Goal: Information Seeking & Learning: Learn about a topic

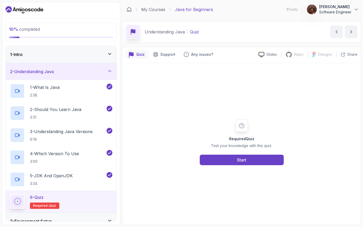
click at [213, 165] on div "Required Quiz Test your knowledge with this quiz. Start" at bounding box center [242, 142] width 232 height 158
click at [214, 160] on button "Start" at bounding box center [242, 159] width 84 height 11
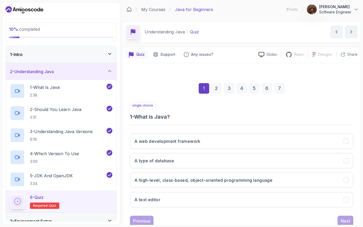
scroll to position [16, 0]
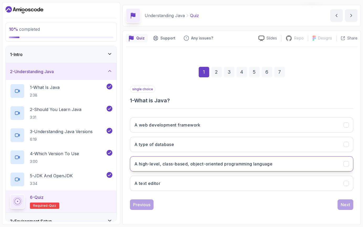
click at [207, 168] on button "A high-level, class-based, object-oriented programming language" at bounding box center [241, 163] width 223 height 15
click at [346, 208] on button "Next" at bounding box center [346, 204] width 16 height 11
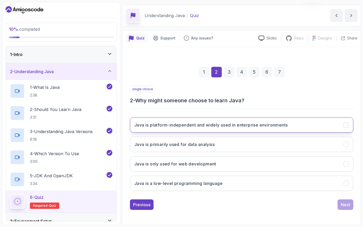
click at [225, 127] on h3 "Java is platform-independent and widely used in enterprise environments" at bounding box center [210, 125] width 153 height 6
click at [344, 206] on div "Next" at bounding box center [345, 204] width 9 height 6
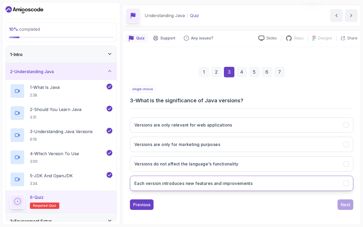
click at [226, 183] on h3 "Each version introduces new features and improvements" at bounding box center [193, 183] width 118 height 6
click at [345, 203] on div "Next" at bounding box center [345, 204] width 9 height 6
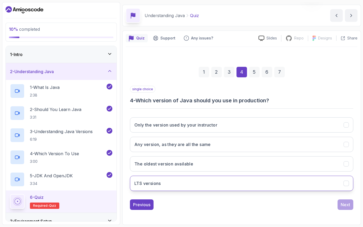
click at [153, 185] on h3 "LTS versions" at bounding box center [147, 183] width 27 height 6
click at [346, 204] on div "Next" at bounding box center [345, 204] width 9 height 6
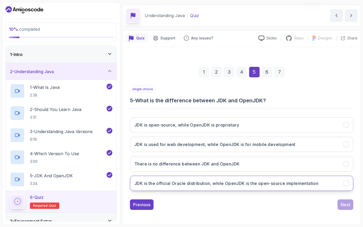
click at [292, 184] on h3 "JDK is the official Oracle distribution, while OpenJDK is the open-source imple…" at bounding box center [226, 183] width 184 height 6
click at [346, 210] on div "1 2 3 4 5 6 7 single choice 5 - What is the difference between JDK and OpenJDK?…" at bounding box center [242, 134] width 232 height 160
click at [344, 206] on div "Next" at bounding box center [345, 204] width 9 height 6
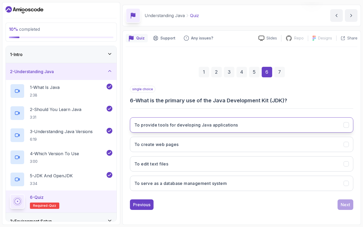
click at [163, 120] on button "To provide tools for developing Java applications" at bounding box center [241, 124] width 223 height 15
click at [342, 203] on div "Next" at bounding box center [345, 204] width 9 height 6
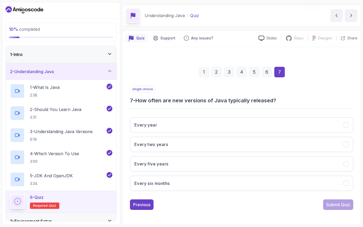
click at [163, 191] on div "Every year Every two years Every five years Every six months" at bounding box center [241, 154] width 223 height 82
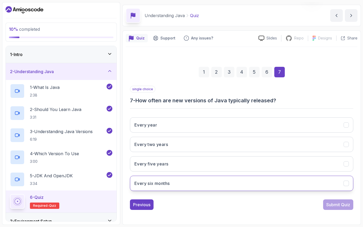
click at [159, 188] on button "Every six months" at bounding box center [241, 182] width 223 height 15
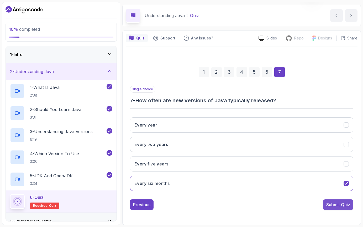
click at [328, 205] on div "Submit Quiz" at bounding box center [338, 204] width 24 height 6
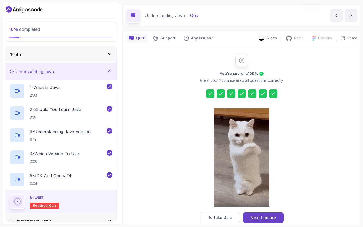
scroll to position [25, 0]
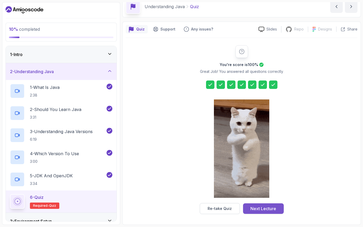
click at [278, 210] on button "Next Lecture" at bounding box center [263, 208] width 41 height 11
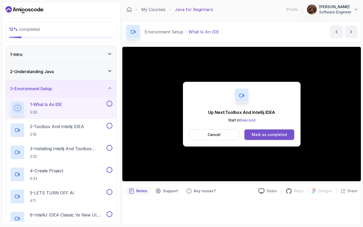
click at [257, 135] on div "Mark as completed" at bounding box center [269, 134] width 35 height 5
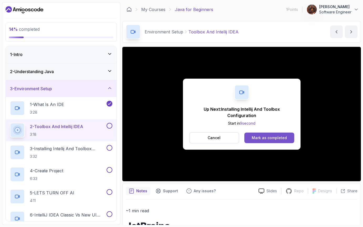
click at [262, 139] on div "Mark as completed" at bounding box center [269, 137] width 35 height 5
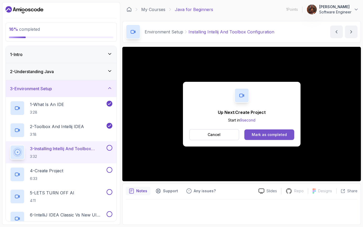
click at [273, 131] on button "Mark as completed" at bounding box center [269, 134] width 50 height 11
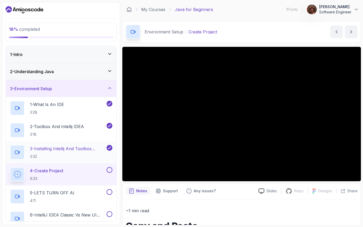
scroll to position [98, 0]
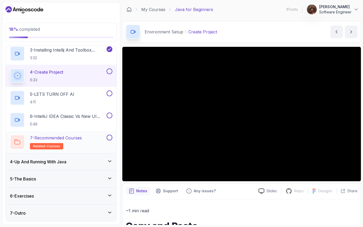
click at [58, 141] on h2 "7 - Recommended Courses related-courses" at bounding box center [56, 141] width 52 height 15
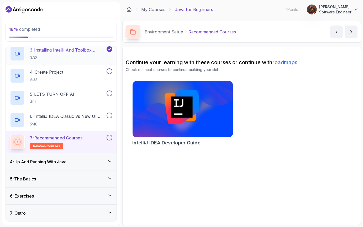
click at [53, 57] on p "3:32" at bounding box center [68, 57] width 76 height 5
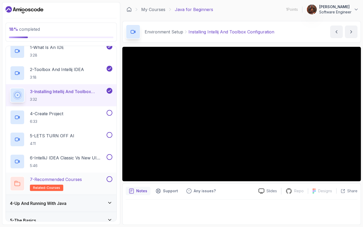
scroll to position [54, 0]
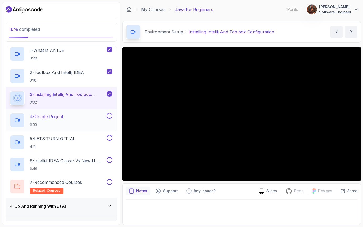
click at [78, 115] on div "4 - Create Project 6:33" at bounding box center [58, 120] width 96 height 15
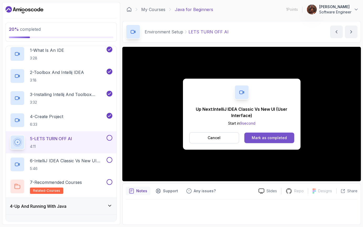
click at [254, 139] on div "Mark as completed" at bounding box center [269, 137] width 35 height 5
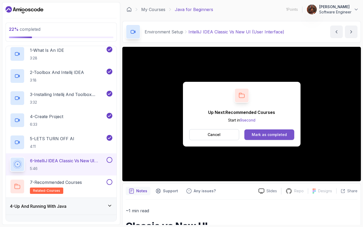
click at [274, 136] on div "Mark as completed" at bounding box center [269, 134] width 35 height 5
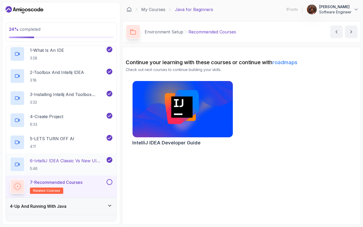
scroll to position [98, 0]
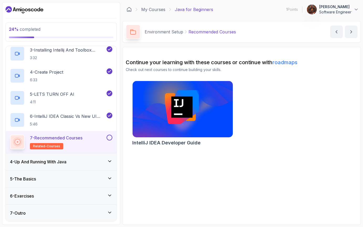
click at [76, 167] on div "4 - Up And Running With Java" at bounding box center [61, 161] width 111 height 17
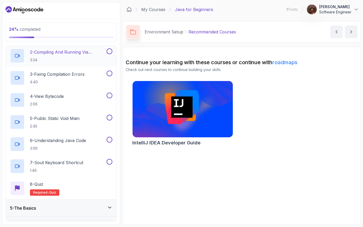
scroll to position [121, 0]
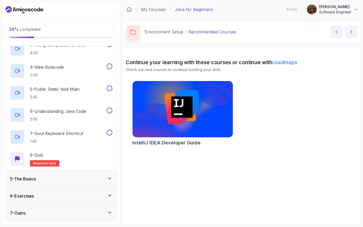
click at [63, 182] on div "5 - The Basics" at bounding box center [61, 178] width 111 height 17
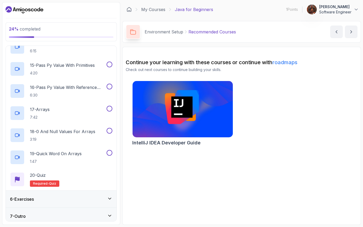
scroll to position [385, 0]
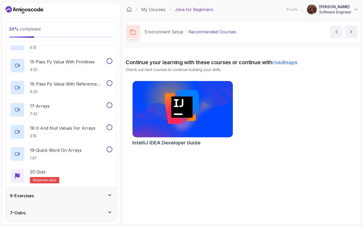
click at [61, 193] on div "6 - Exercises" at bounding box center [61, 195] width 102 height 6
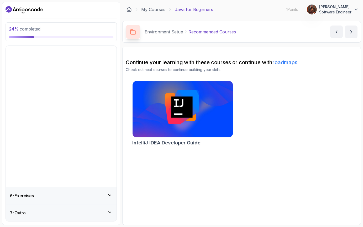
scroll to position [0, 0]
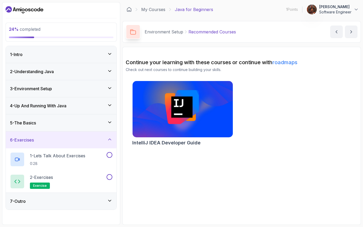
click at [43, 109] on div "4 - Up And Running With Java" at bounding box center [61, 105] width 111 height 17
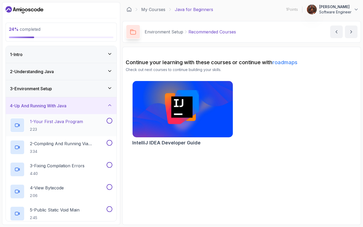
click at [59, 119] on p "1 - Your First Java Program" at bounding box center [56, 121] width 53 height 6
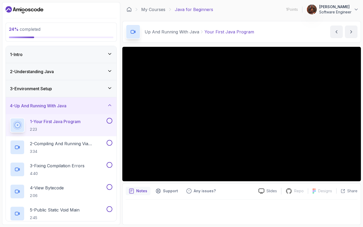
click at [10, 118] on button "1 - Your First Java Program 2:23" at bounding box center [61, 125] width 102 height 15
click at [111, 121] on button at bounding box center [110, 121] width 6 height 6
click at [86, 129] on div "1 - Your First Java Program 2:23" at bounding box center [58, 125] width 96 height 15
click at [82, 144] on p "2 - Compiling And Running Via Terminal" at bounding box center [68, 143] width 76 height 6
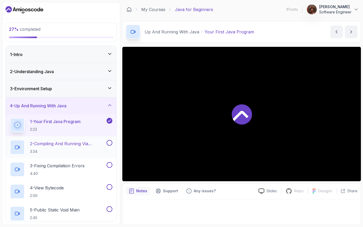
click at [82, 144] on p "2 - Compiling And Running Via Terminal" at bounding box center [68, 143] width 76 height 6
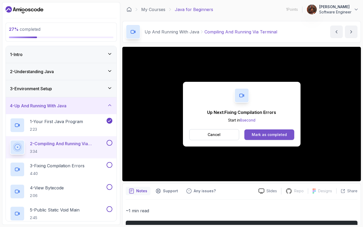
click at [277, 134] on div "Mark as completed" at bounding box center [269, 134] width 35 height 5
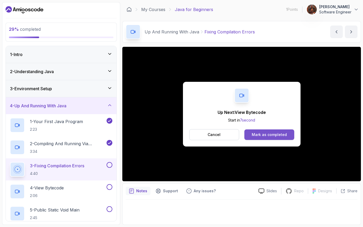
click at [264, 129] on button "Mark as completed" at bounding box center [269, 134] width 50 height 11
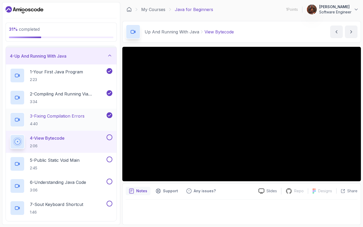
scroll to position [51, 0]
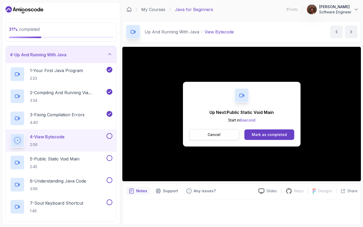
click at [219, 138] on button "Cancel" at bounding box center [214, 134] width 50 height 11
click at [267, 138] on button "Mark as completed" at bounding box center [269, 134] width 50 height 11
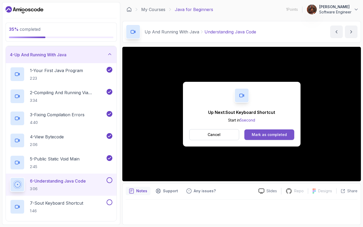
click at [268, 130] on button "Mark as completed" at bounding box center [269, 134] width 50 height 11
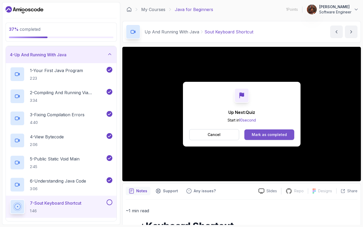
click at [268, 132] on div "Mark as completed" at bounding box center [269, 134] width 35 height 5
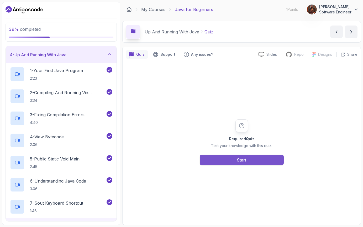
click at [231, 158] on button "Start" at bounding box center [242, 159] width 84 height 11
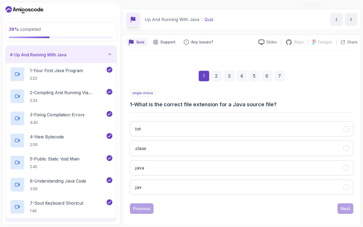
scroll to position [16, 0]
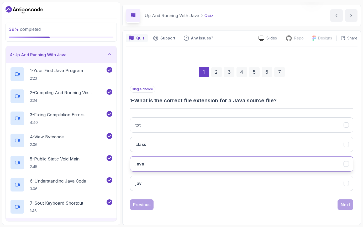
click at [187, 164] on button ".java" at bounding box center [241, 163] width 223 height 15
click at [358, 203] on div "Quiz Support Any issues? Slides Repo Repository not available Designs Design no…" at bounding box center [241, 127] width 239 height 194
click at [346, 203] on div "Next" at bounding box center [345, 204] width 9 height 6
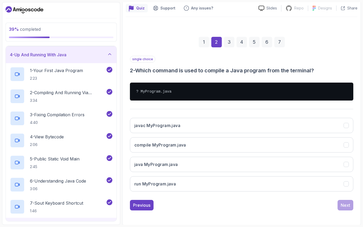
scroll to position [47, 0]
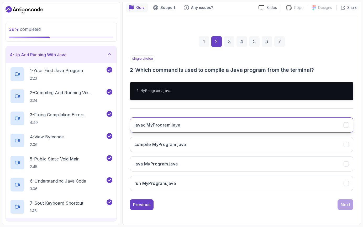
click at [192, 129] on button "javac MyProgram.java" at bounding box center [241, 124] width 223 height 15
click at [349, 202] on div "Next" at bounding box center [345, 204] width 9 height 6
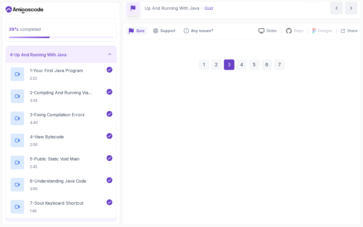
scroll to position [16, 0]
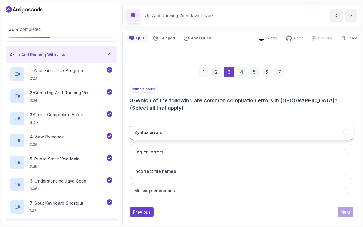
click at [246, 124] on button "Syntax errors" at bounding box center [241, 131] width 223 height 15
click at [347, 208] on div "Next" at bounding box center [345, 211] width 9 height 6
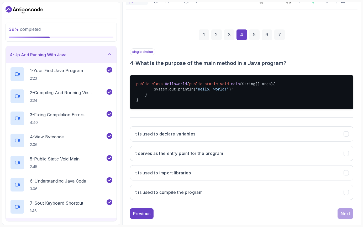
scroll to position [61, 0]
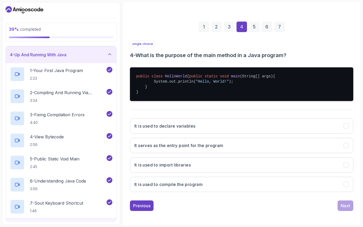
click at [297, 150] on button "It serves as the entry point for the program" at bounding box center [241, 145] width 223 height 15
click at [347, 211] on button "Next" at bounding box center [346, 205] width 16 height 11
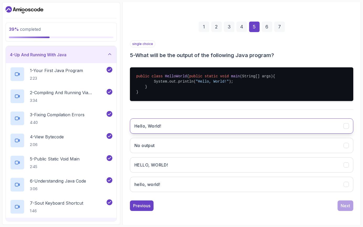
click at [181, 129] on button "Hello, World!" at bounding box center [241, 125] width 223 height 15
click at [352, 206] on button "Next" at bounding box center [346, 205] width 16 height 11
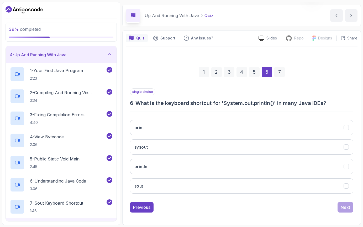
scroll to position [16, 0]
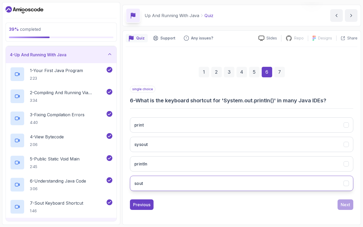
click at [170, 188] on button "sout" at bounding box center [241, 182] width 223 height 15
click at [345, 206] on div "Next" at bounding box center [345, 204] width 9 height 6
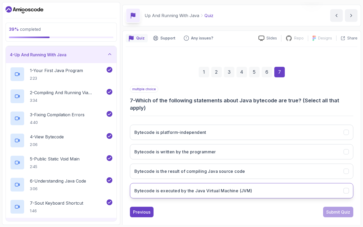
click at [223, 189] on h3 "Bytecode is executed by the Java Virtual Machine (JVM)" at bounding box center [193, 190] width 118 height 6
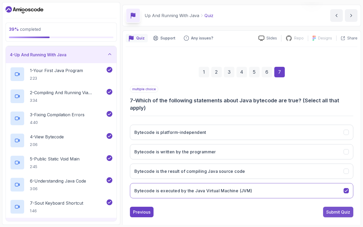
click at [330, 209] on div "Submit Quiz" at bounding box center [338, 211] width 24 height 6
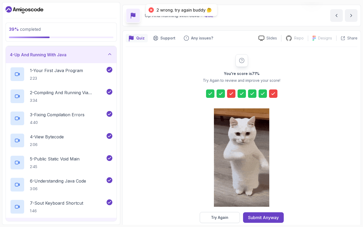
click at [231, 93] on icon at bounding box center [231, 93] width 5 height 5
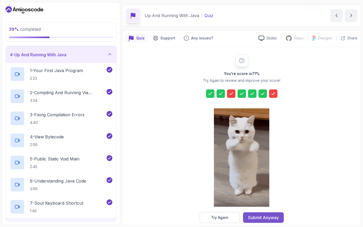
click at [263, 217] on div "Submit Anyway" at bounding box center [263, 217] width 31 height 6
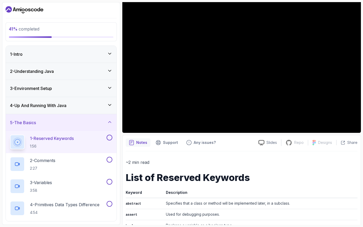
scroll to position [49, 0]
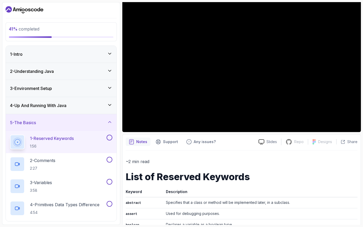
click at [72, 105] on div "4 - Up And Running With Java" at bounding box center [61, 105] width 102 height 6
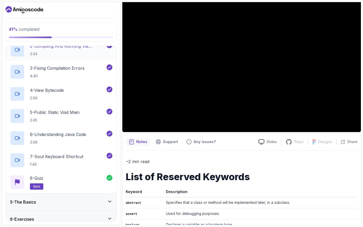
scroll to position [121, 0]
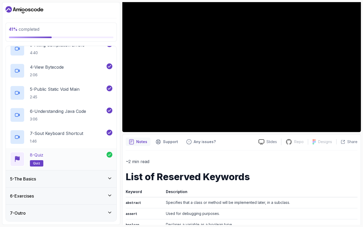
click at [74, 157] on div "8 - Quiz quiz" at bounding box center [58, 158] width 97 height 15
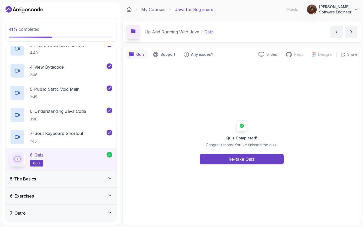
click at [40, 165] on p "quiz" at bounding box center [36, 163] width 13 height 6
click at [221, 162] on button "Re-take Quiz" at bounding box center [242, 159] width 84 height 11
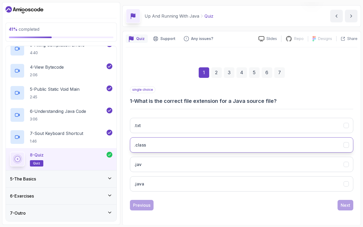
scroll to position [16, 0]
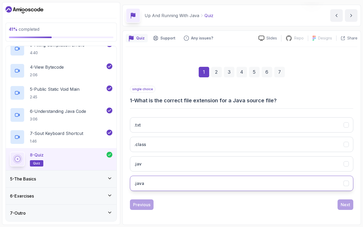
click at [176, 185] on button ".java" at bounding box center [241, 182] width 223 height 15
click at [341, 206] on div "Next" at bounding box center [345, 204] width 9 height 6
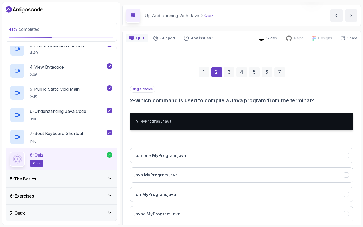
scroll to position [47, 0]
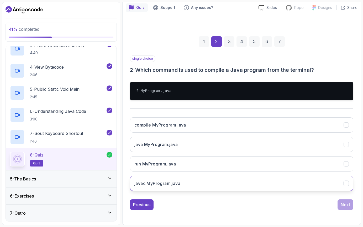
click at [215, 182] on button "javac MyProgram.java" at bounding box center [241, 182] width 223 height 15
click at [347, 202] on div "Next" at bounding box center [345, 204] width 9 height 6
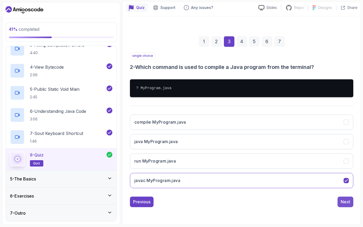
scroll to position [16, 0]
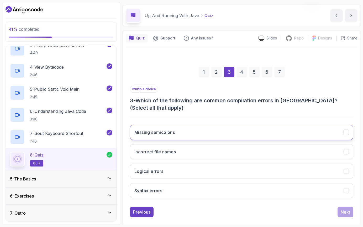
click at [171, 128] on button "Missing semicolons" at bounding box center [241, 131] width 223 height 15
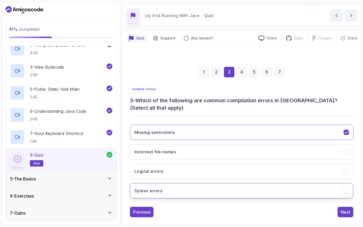
click at [156, 187] on h3 "Syntax errors" at bounding box center [148, 190] width 28 height 6
click at [343, 208] on div "Next" at bounding box center [345, 211] width 9 height 6
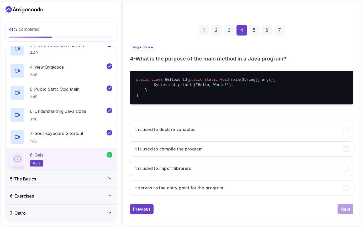
scroll to position [59, 0]
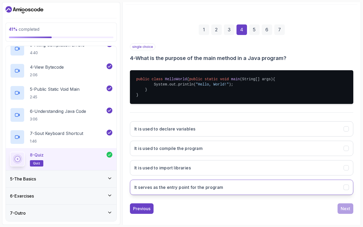
click at [208, 190] on h3 "It serves as the entry point for the program" at bounding box center [178, 187] width 89 height 6
click at [348, 210] on div "Next" at bounding box center [345, 208] width 9 height 6
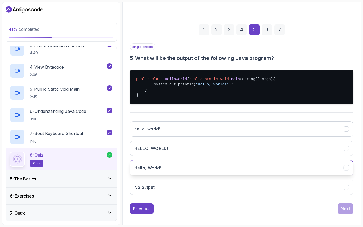
click at [179, 169] on button "Hello, World!" at bounding box center [241, 167] width 223 height 15
click at [349, 211] on div "Next" at bounding box center [345, 208] width 9 height 6
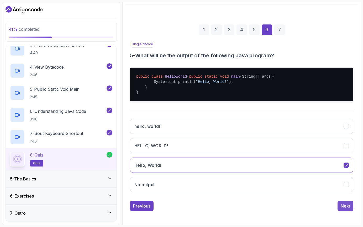
scroll to position [16, 0]
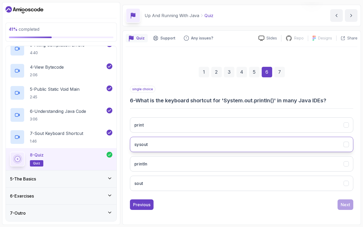
click at [223, 142] on button "sysout" at bounding box center [241, 144] width 223 height 15
click at [343, 205] on div "Next" at bounding box center [345, 204] width 9 height 6
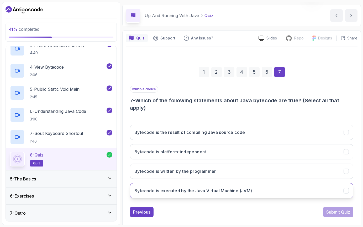
click at [205, 191] on h3 "Bytecode is executed by the Java Virtual Machine (JVM)" at bounding box center [193, 190] width 118 height 6
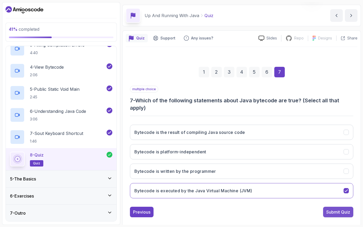
click at [334, 211] on div "Submit Quiz" at bounding box center [338, 211] width 24 height 6
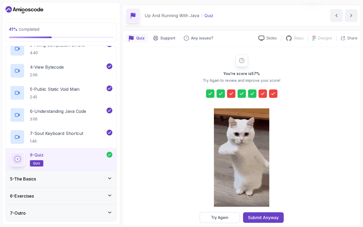
click at [232, 93] on icon at bounding box center [231, 93] width 5 height 5
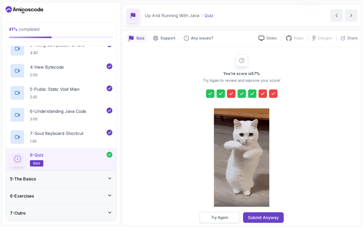
click at [226, 216] on div "Try Again" at bounding box center [219, 217] width 17 height 5
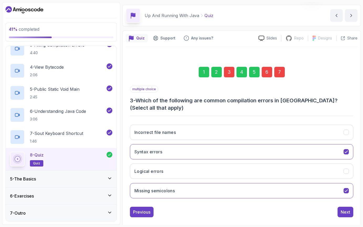
click at [229, 73] on div "3" at bounding box center [229, 72] width 11 height 11
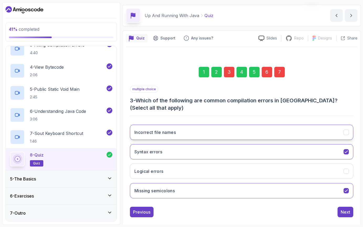
click at [195, 126] on button "Incorrect file names" at bounding box center [241, 131] width 223 height 15
click at [347, 208] on div "Next" at bounding box center [345, 211] width 9 height 6
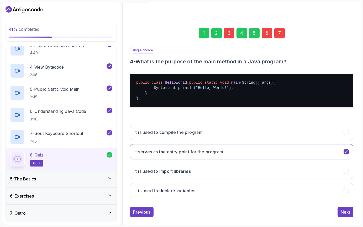
scroll to position [68, 0]
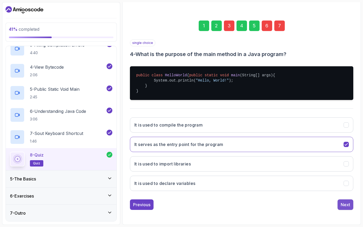
click at [349, 205] on div "Next" at bounding box center [345, 204] width 9 height 6
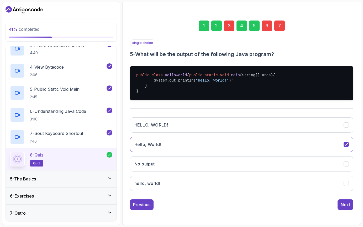
click at [349, 205] on div "Next" at bounding box center [345, 204] width 9 height 6
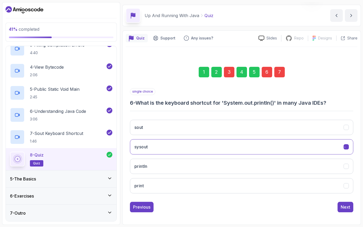
scroll to position [16, 0]
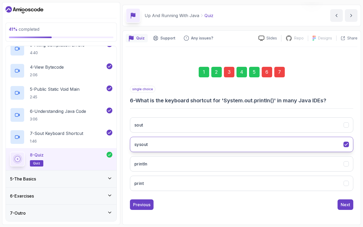
click at [174, 145] on button "sysout" at bounding box center [241, 144] width 223 height 15
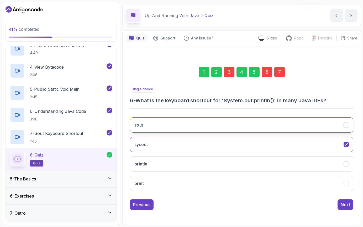
click at [173, 118] on button "sout" at bounding box center [241, 124] width 223 height 15
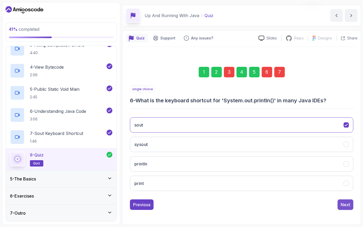
click at [343, 204] on div "Next" at bounding box center [345, 204] width 9 height 6
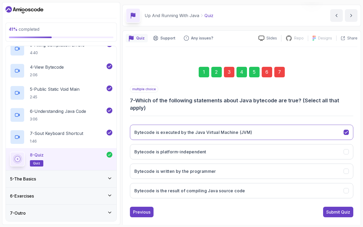
scroll to position [24, 0]
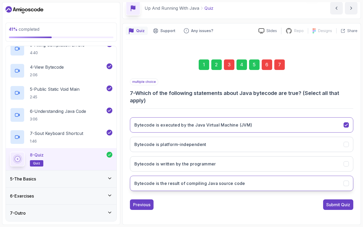
click at [196, 188] on button "Bytecode is the result of compiling Java source code" at bounding box center [241, 182] width 223 height 15
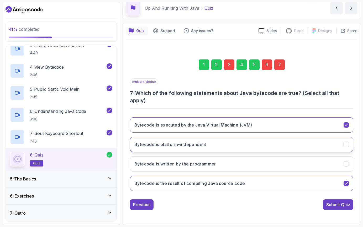
click at [187, 149] on button "Bytecode is platform-independent" at bounding box center [241, 144] width 223 height 15
click at [338, 205] on div "Submit Quiz" at bounding box center [338, 204] width 24 height 6
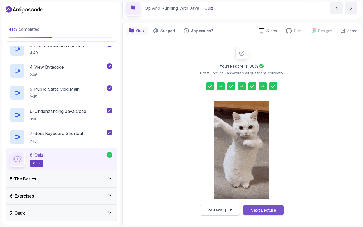
click at [252, 211] on div "Next Lecture" at bounding box center [263, 210] width 26 height 6
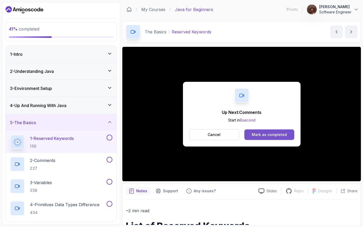
click at [263, 137] on div "Mark as completed" at bounding box center [269, 134] width 35 height 5
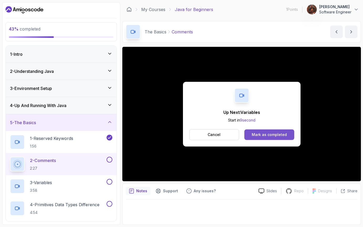
click at [278, 134] on div "Mark as completed" at bounding box center [269, 134] width 35 height 5
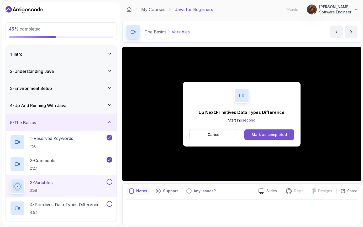
click at [273, 133] on div "Mark as completed" at bounding box center [269, 134] width 35 height 5
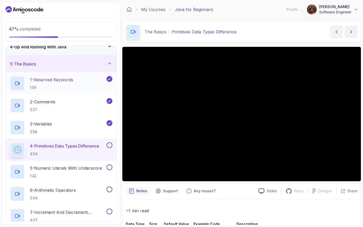
scroll to position [59, 0]
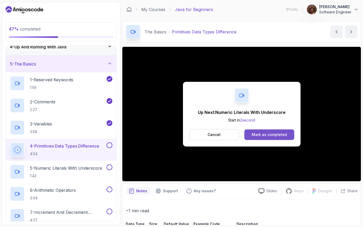
click at [273, 133] on div "Mark as completed" at bounding box center [269, 134] width 35 height 5
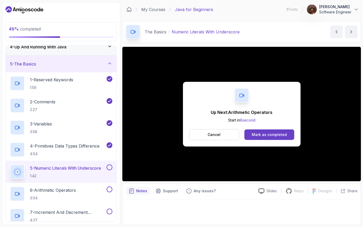
click at [273, 133] on div "Mark as completed" at bounding box center [269, 134] width 35 height 5
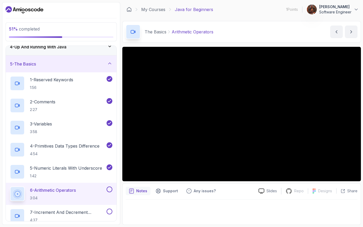
click at [111, 193] on button "6 - Arithmetic Operators 3:04" at bounding box center [61, 193] width 102 height 15
click at [110, 192] on button "6 - Arithmetic Operators 3:04" at bounding box center [61, 193] width 102 height 15
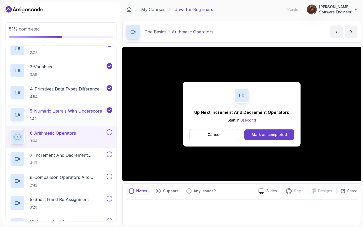
scroll to position [117, 0]
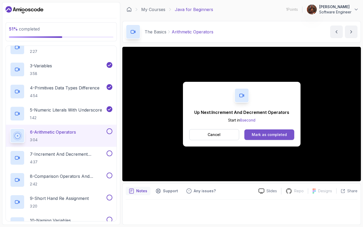
click at [278, 135] on div "Mark as completed" at bounding box center [269, 134] width 35 height 5
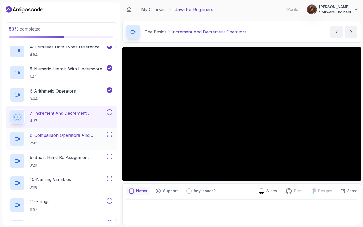
scroll to position [150, 0]
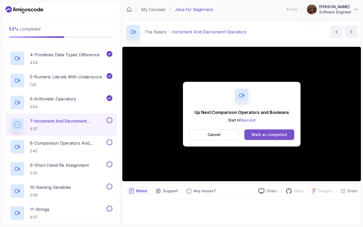
click at [263, 134] on div "Mark as completed" at bounding box center [269, 134] width 35 height 5
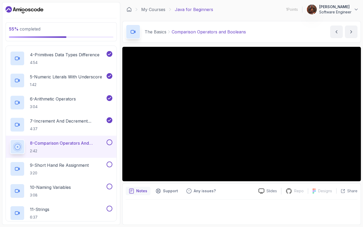
click at [112, 142] on button at bounding box center [110, 142] width 6 height 6
click at [79, 163] on p "9 - Short Hand Re Assignment" at bounding box center [59, 165] width 59 height 6
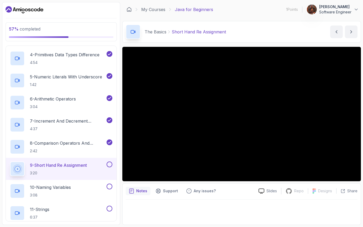
click at [109, 166] on button at bounding box center [110, 164] width 6 height 6
click at [80, 193] on div "10 - Naming Variables 3:08" at bounding box center [58, 190] width 96 height 15
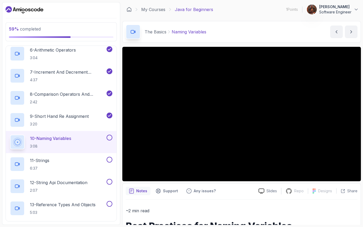
scroll to position [194, 0]
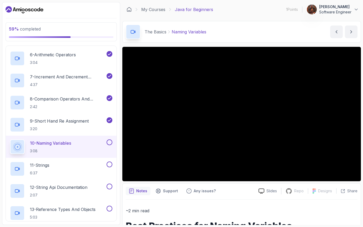
click at [111, 141] on button at bounding box center [110, 142] width 6 height 6
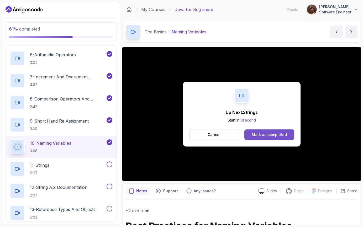
click at [258, 132] on div "Mark as completed" at bounding box center [269, 134] width 35 height 5
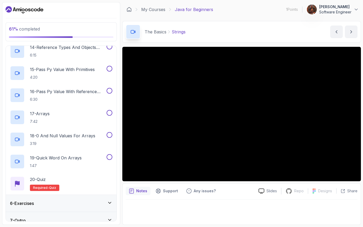
scroll to position [385, 0]
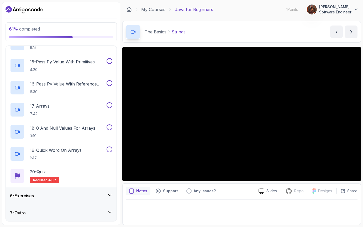
click at [61, 195] on div "6 - Exercises" at bounding box center [61, 195] width 102 height 6
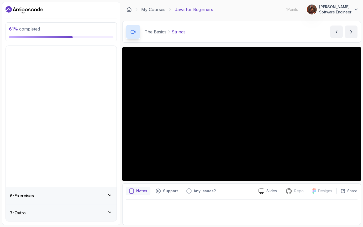
scroll to position [0, 0]
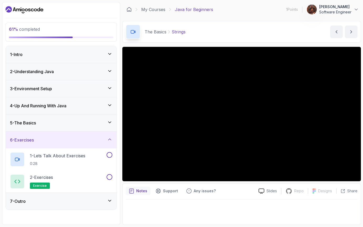
click at [56, 198] on div "7 - Outro" at bounding box center [61, 201] width 102 height 6
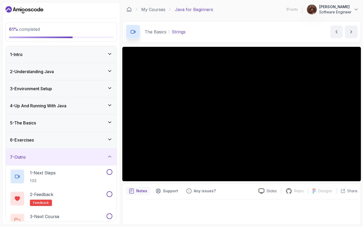
click at [58, 126] on div "5 - The Basics" at bounding box center [61, 122] width 111 height 17
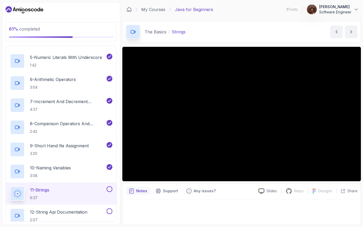
scroll to position [169, 0]
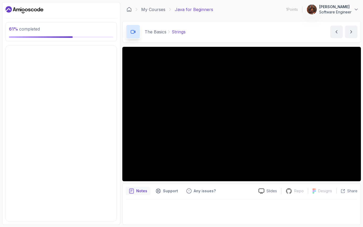
scroll to position [0, 0]
